Goal: Information Seeking & Learning: Learn about a topic

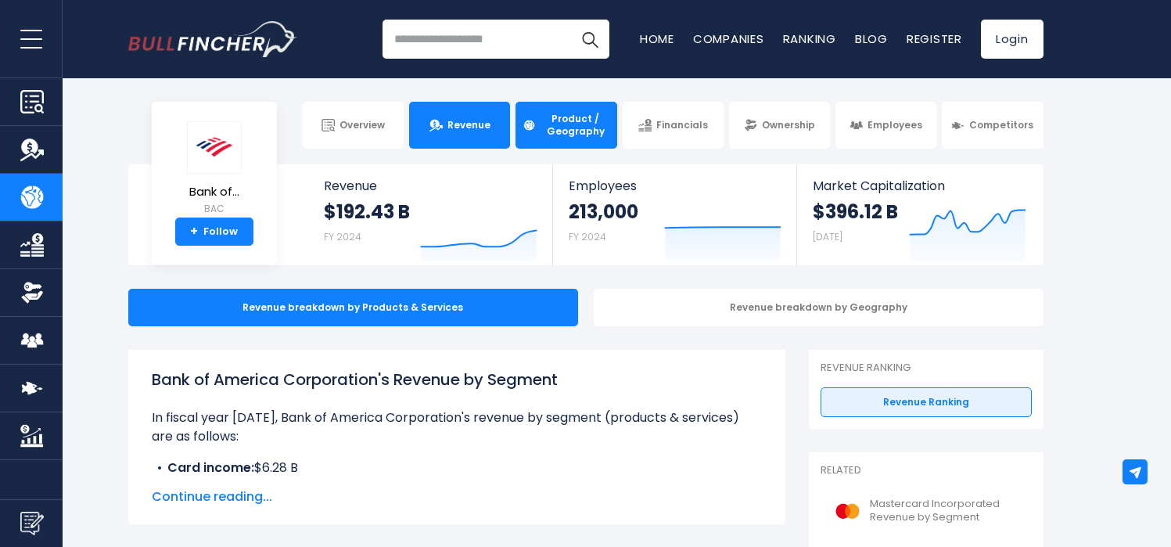
click at [474, 124] on span "Revenue" at bounding box center [468, 125] width 43 height 13
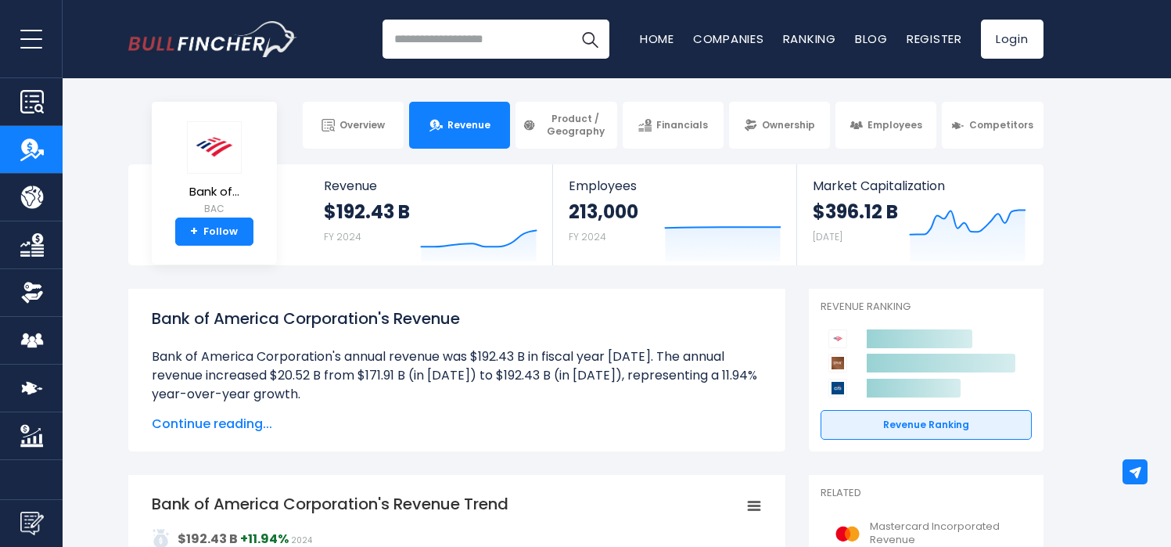
scroll to position [80, 0]
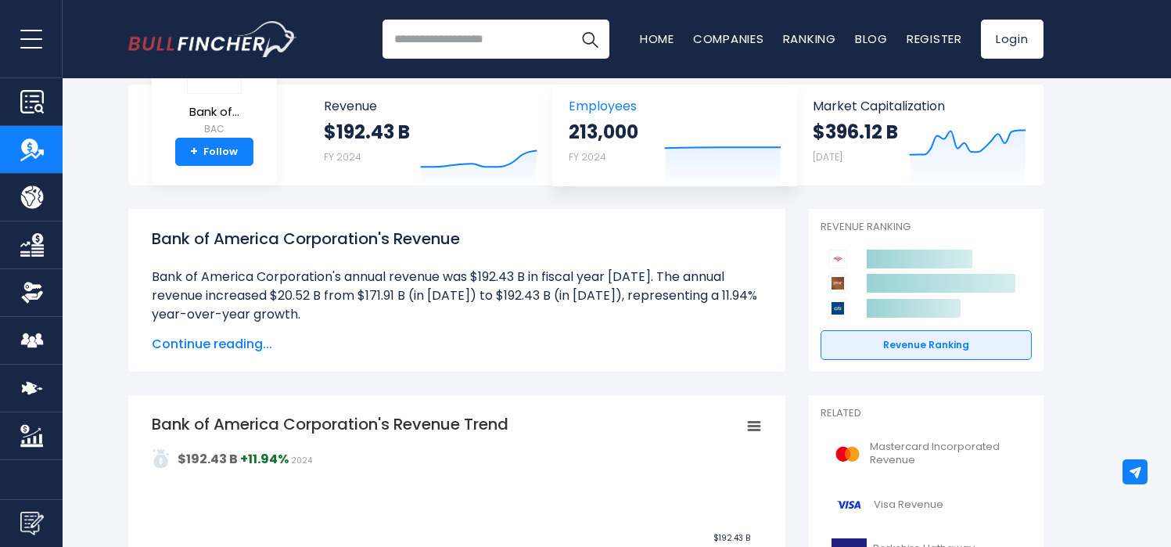
click at [737, 117] on icon "Created with Highcharts 12.1.2" at bounding box center [722, 150] width 117 height 66
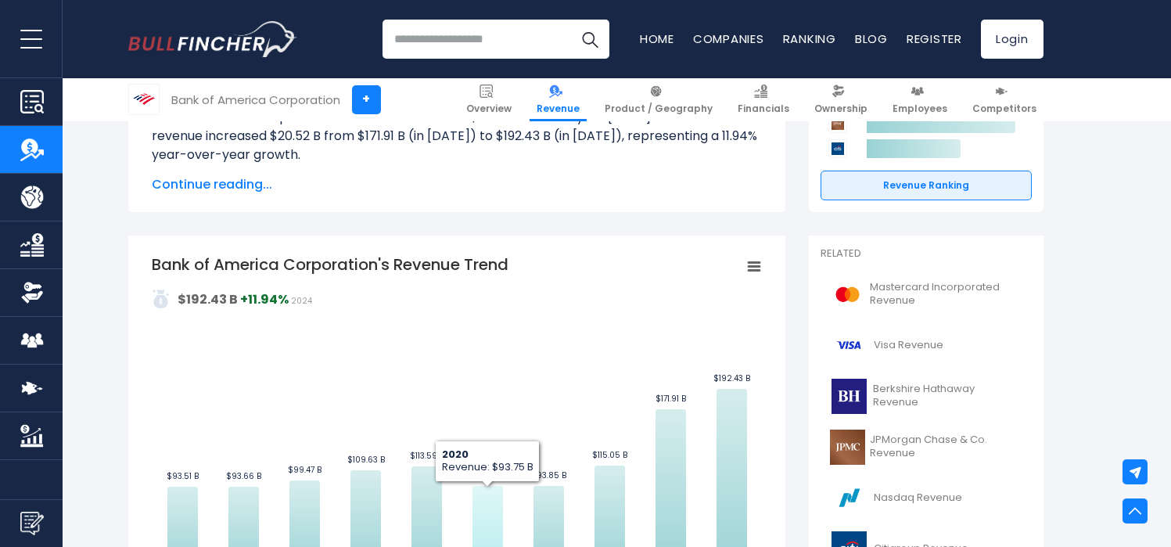
scroll to position [287, 0]
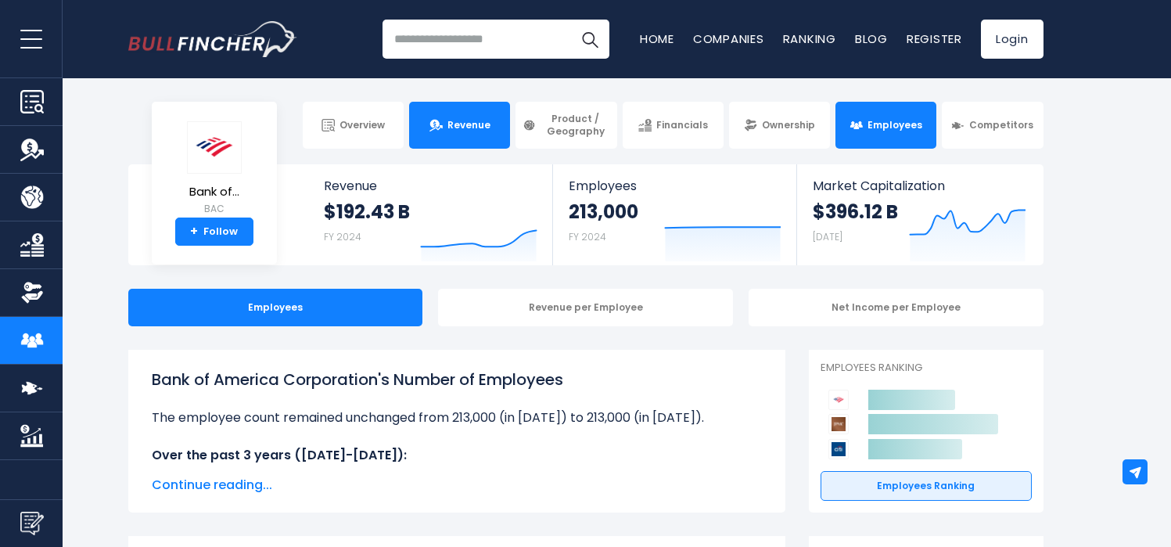
click at [464, 121] on span "Revenue" at bounding box center [468, 125] width 43 height 13
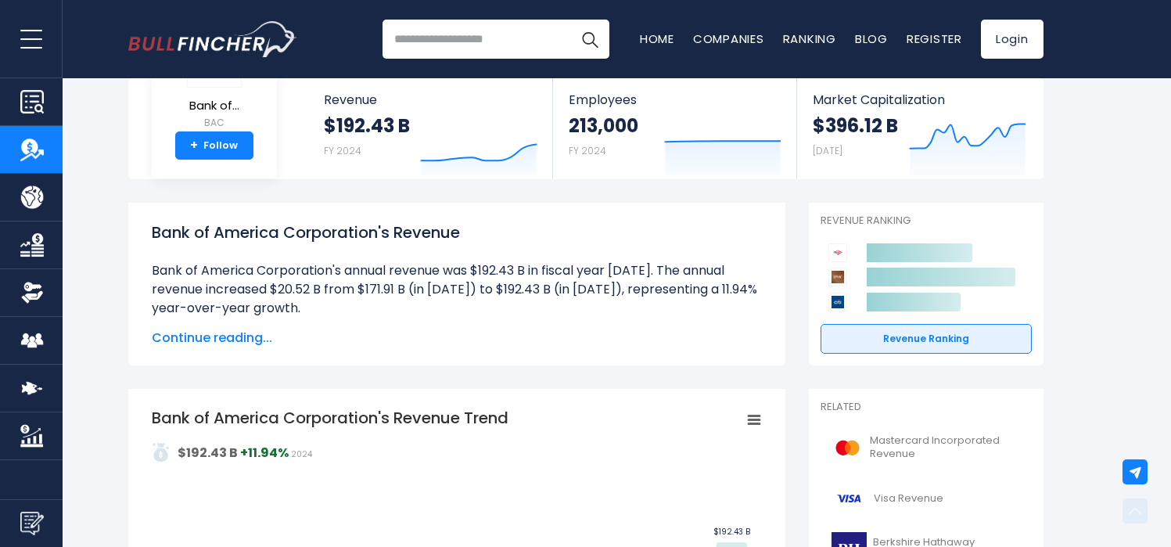
scroll to position [80, 0]
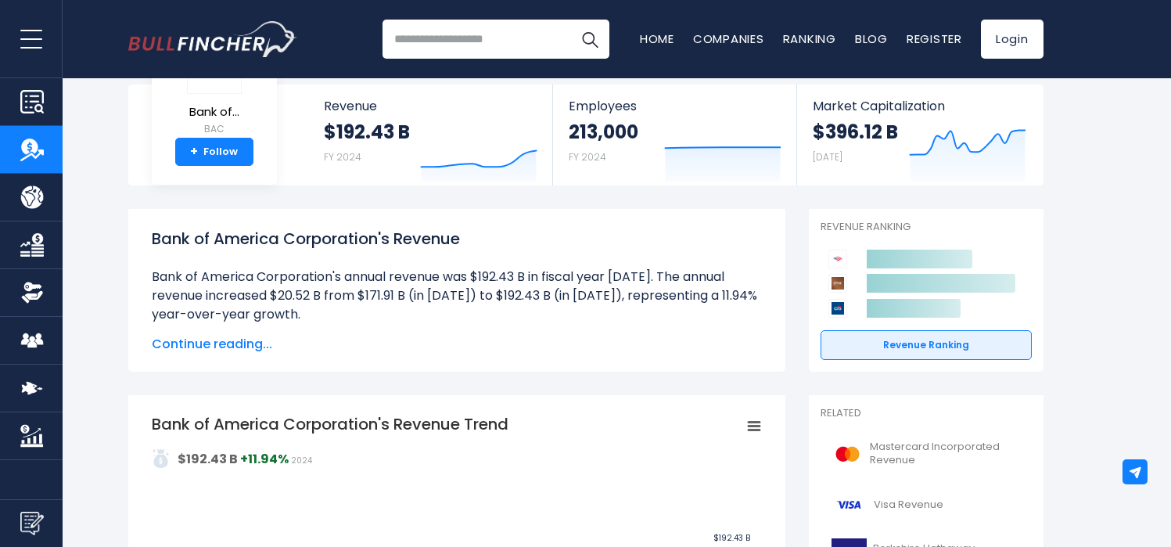
click at [217, 346] on span "Continue reading..." at bounding box center [457, 344] width 610 height 19
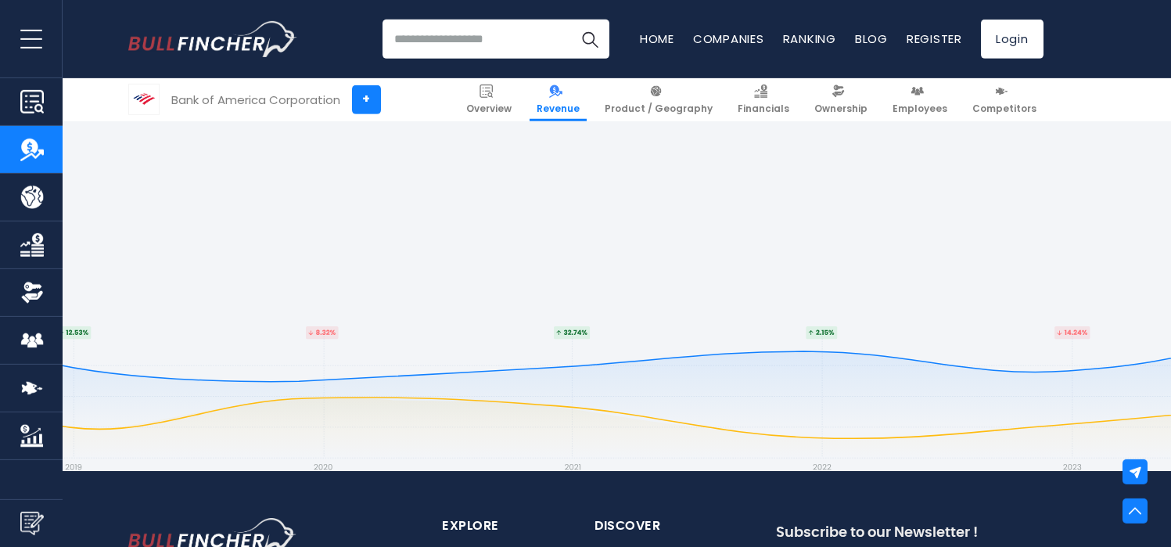
scroll to position [4945, 0]
